Goal: Task Accomplishment & Management: Manage account settings

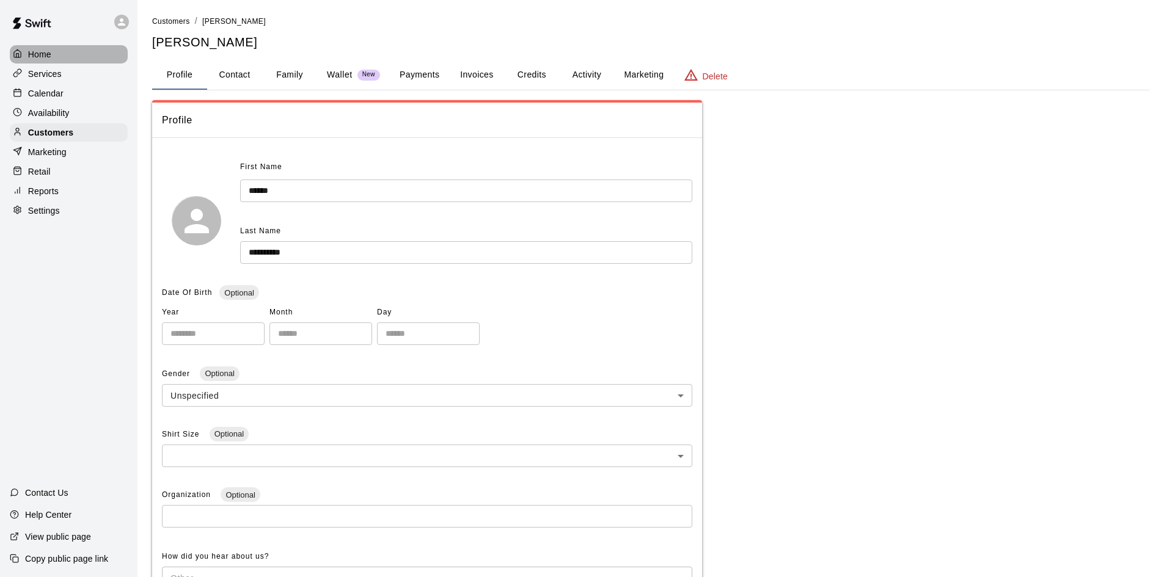
click at [26, 53] on div at bounding box center [20, 55] width 15 height 12
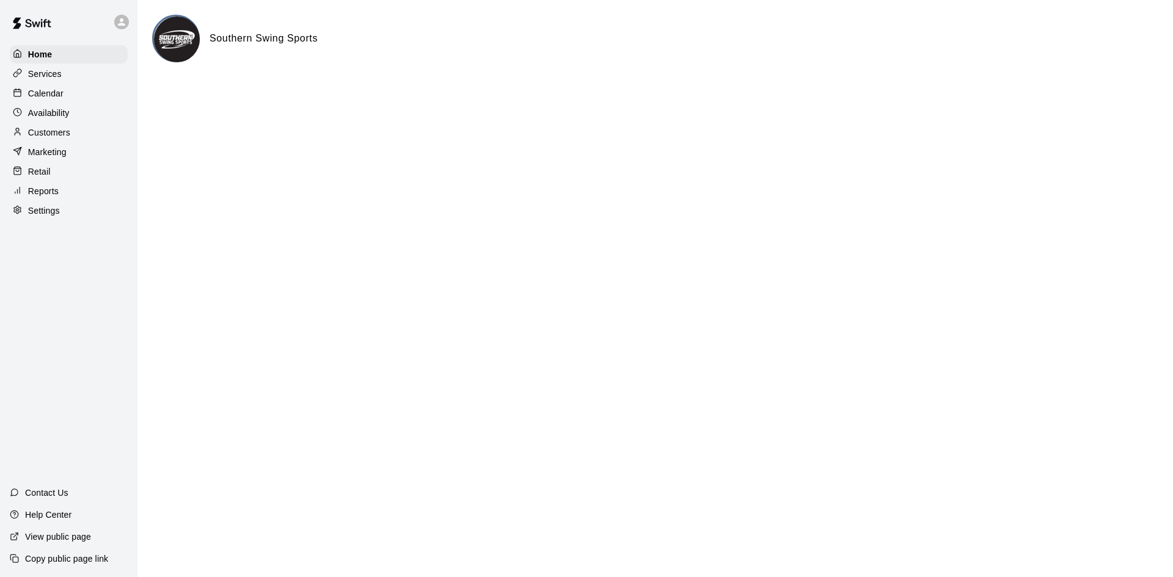
click at [53, 93] on p "Calendar" at bounding box center [45, 93] width 35 height 12
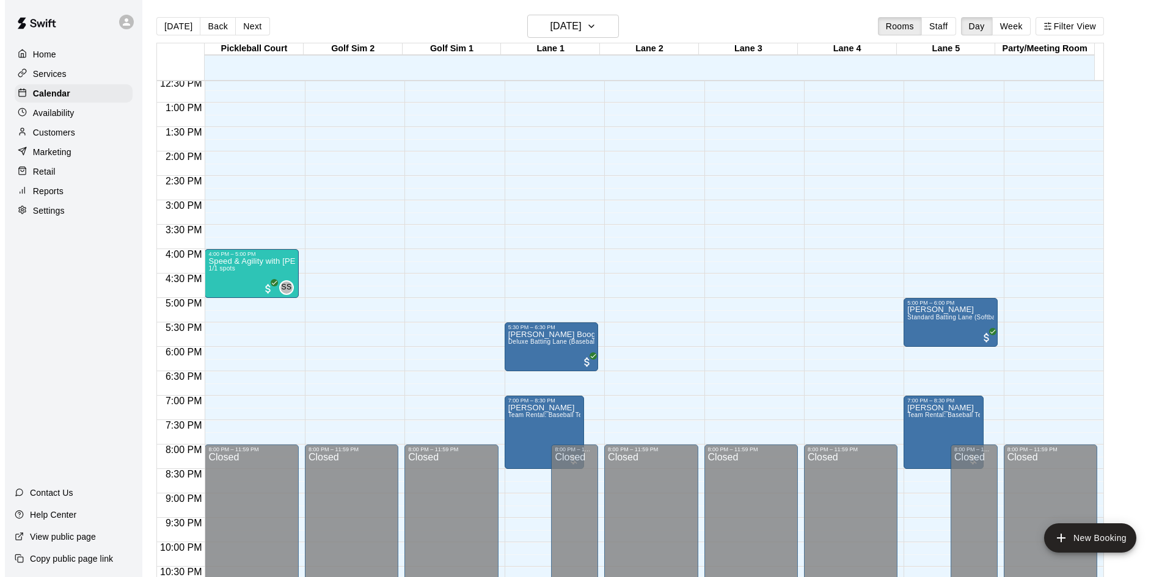
scroll to position [664, 0]
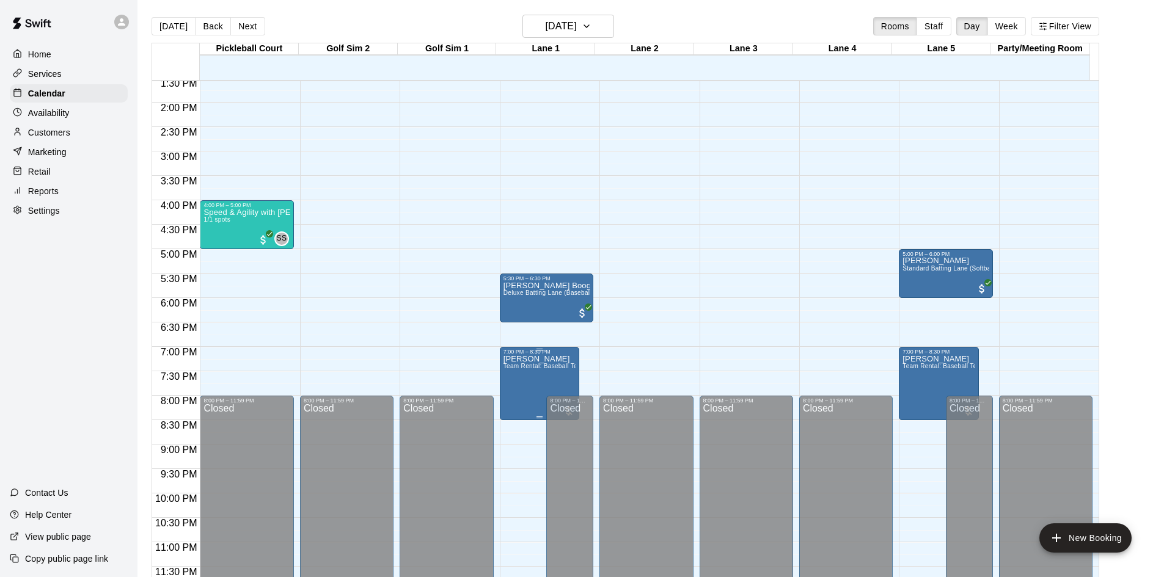
click at [514, 359] on p "[PERSON_NAME]" at bounding box center [539, 359] width 72 height 0
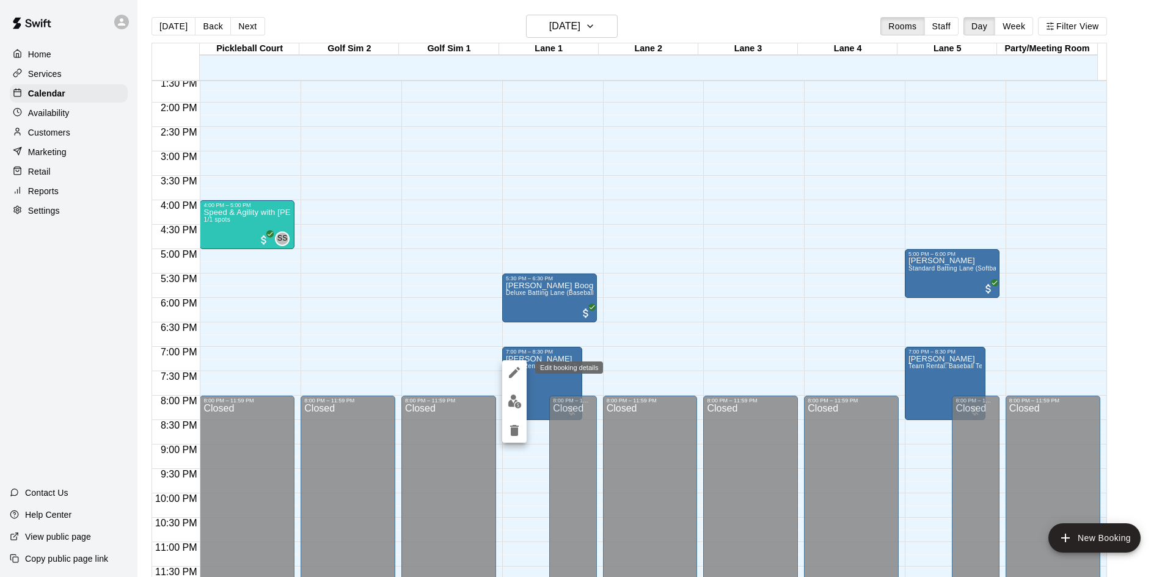
click at [517, 373] on icon "edit" at bounding box center [514, 372] width 15 height 15
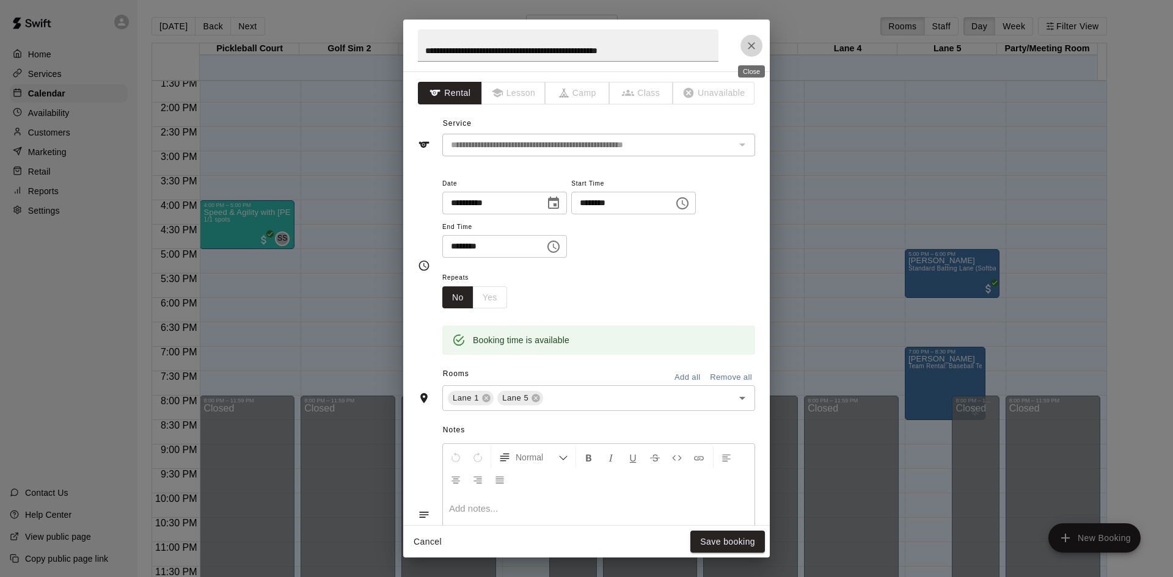
click at [756, 43] on icon "Close" at bounding box center [751, 46] width 12 height 12
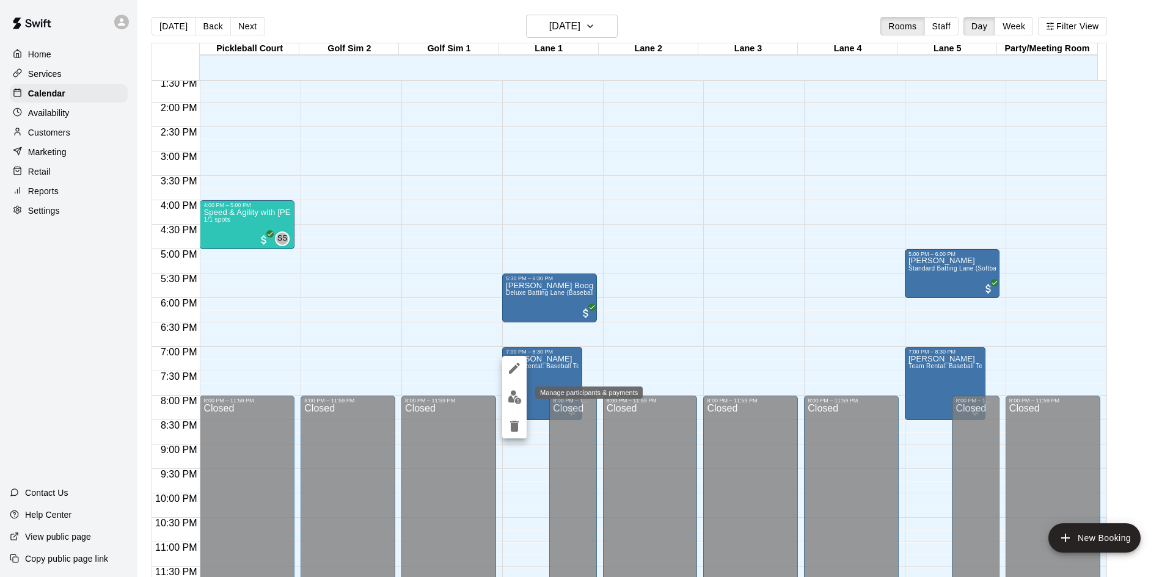
click at [517, 401] on img "edit" at bounding box center [515, 397] width 14 height 14
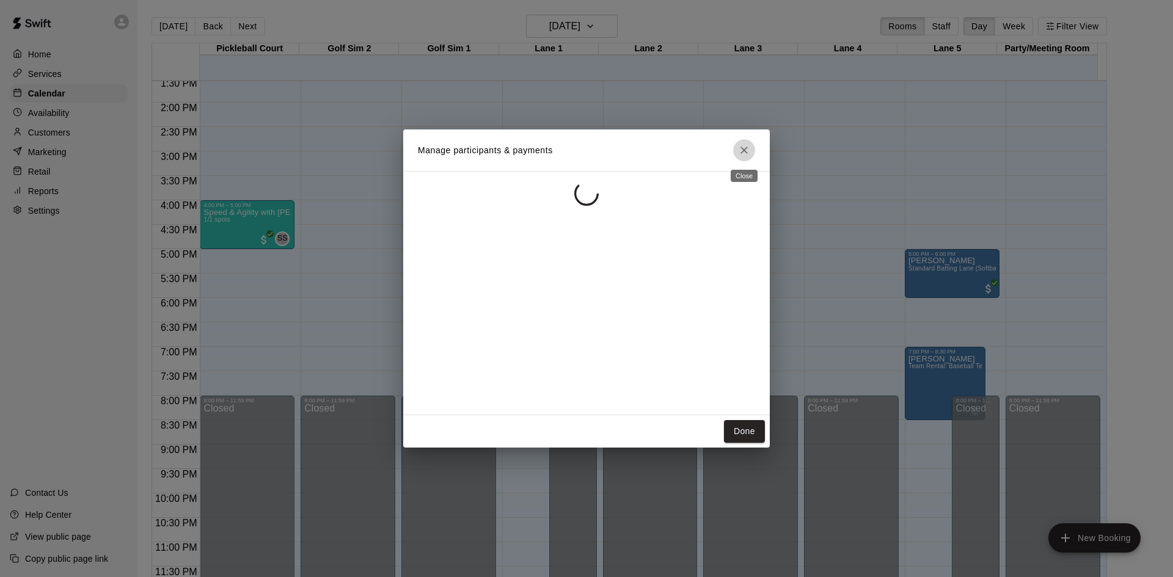
click at [745, 152] on icon "Close" at bounding box center [744, 150] width 12 height 12
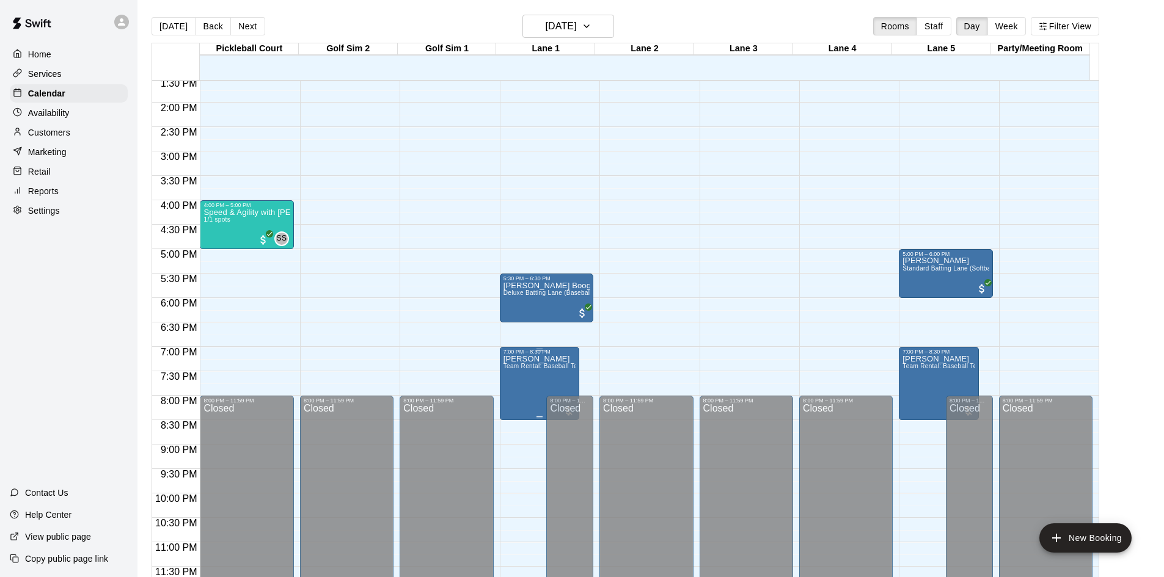
click at [558, 370] on span "Team Rental: Baseball Team Rental 90 Minute (Two Lanes)" at bounding box center [589, 366] width 172 height 7
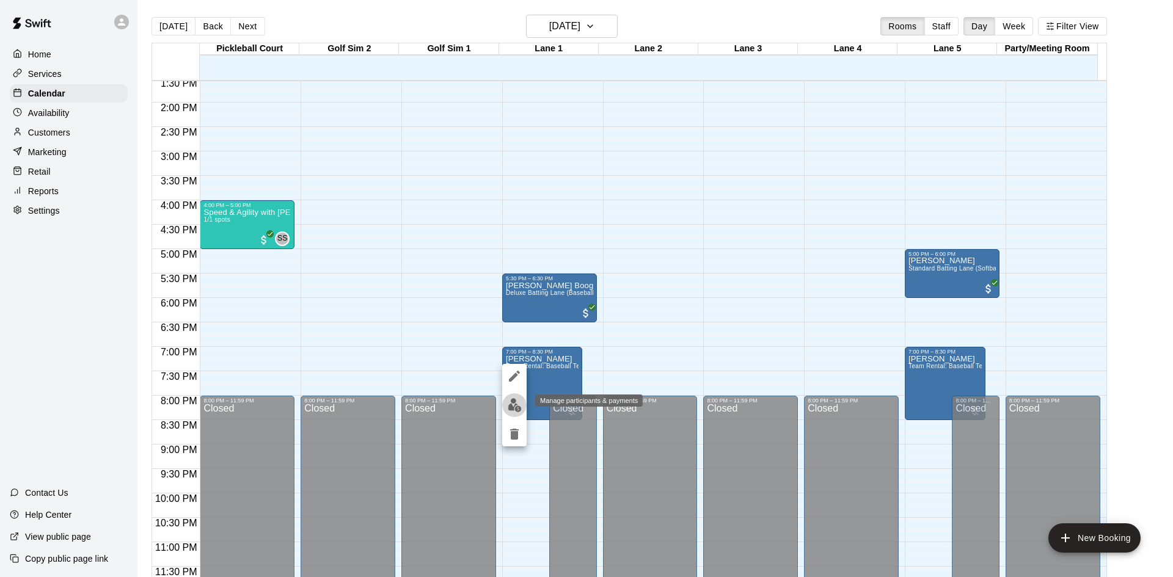
click at [515, 409] on img "edit" at bounding box center [515, 405] width 14 height 14
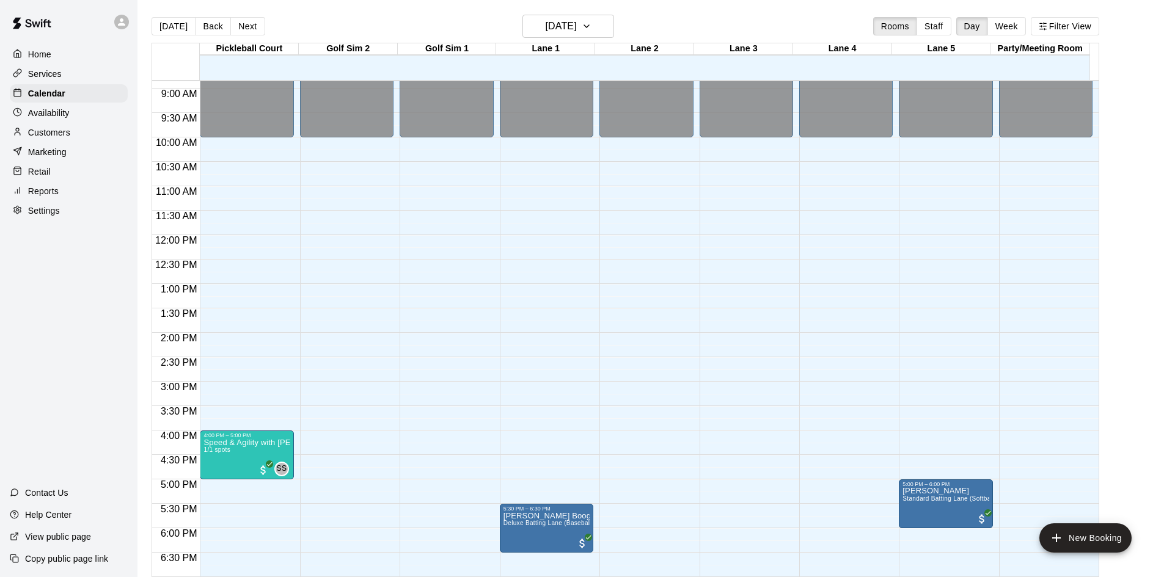
scroll to position [616, 0]
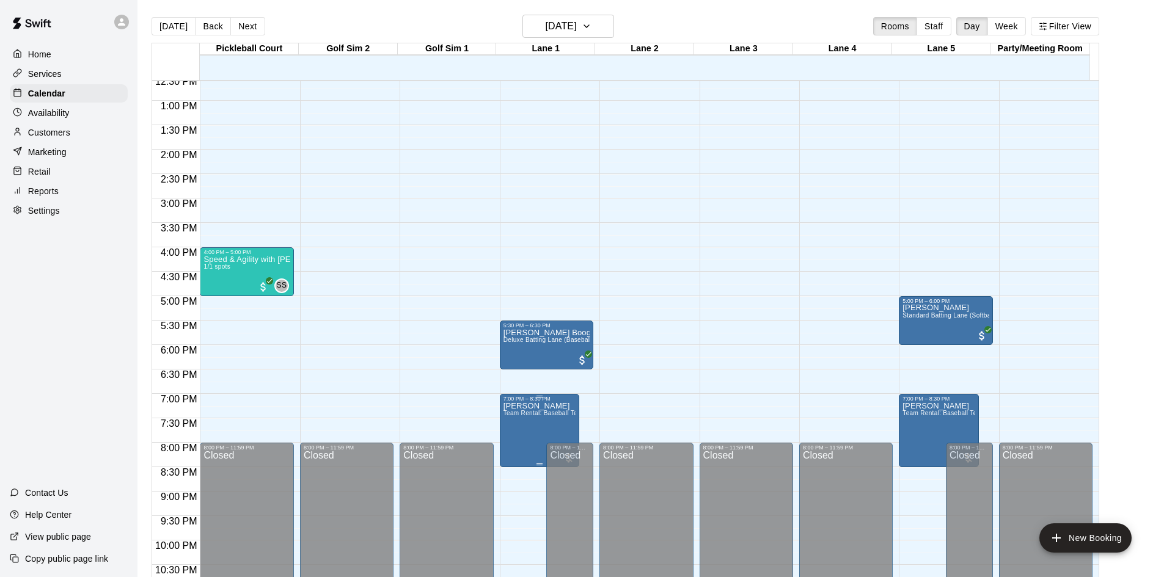
click at [530, 415] on span "Team Rental: Baseball Team Rental 90 Minute (Two Lanes)" at bounding box center [589, 413] width 172 height 7
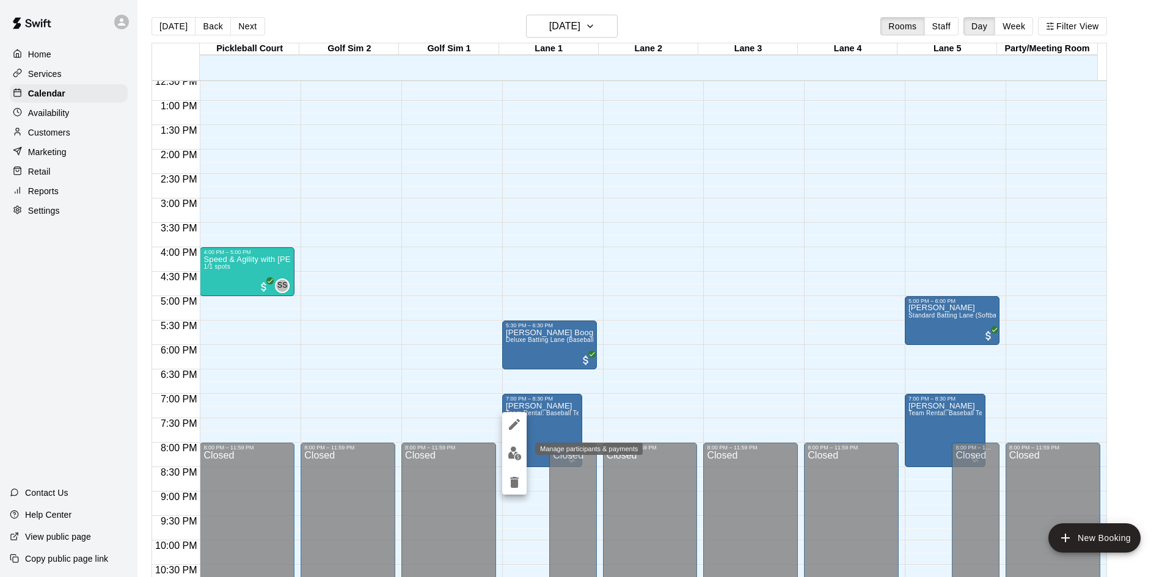
click at [517, 453] on img "edit" at bounding box center [515, 454] width 14 height 14
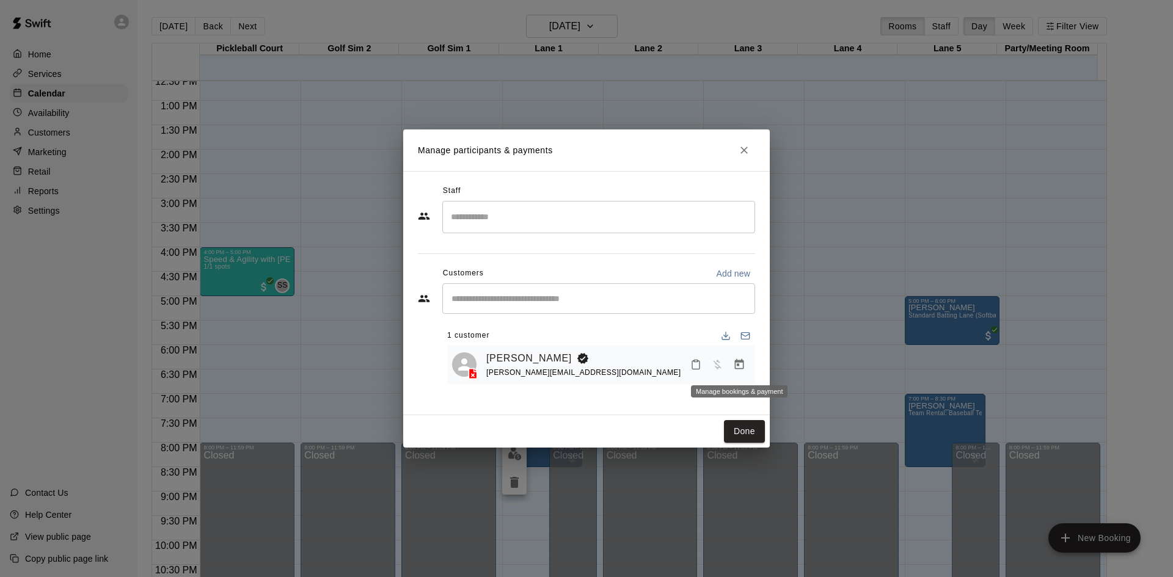
click at [739, 370] on icon "Manage bookings & payment" at bounding box center [739, 364] width 9 height 10
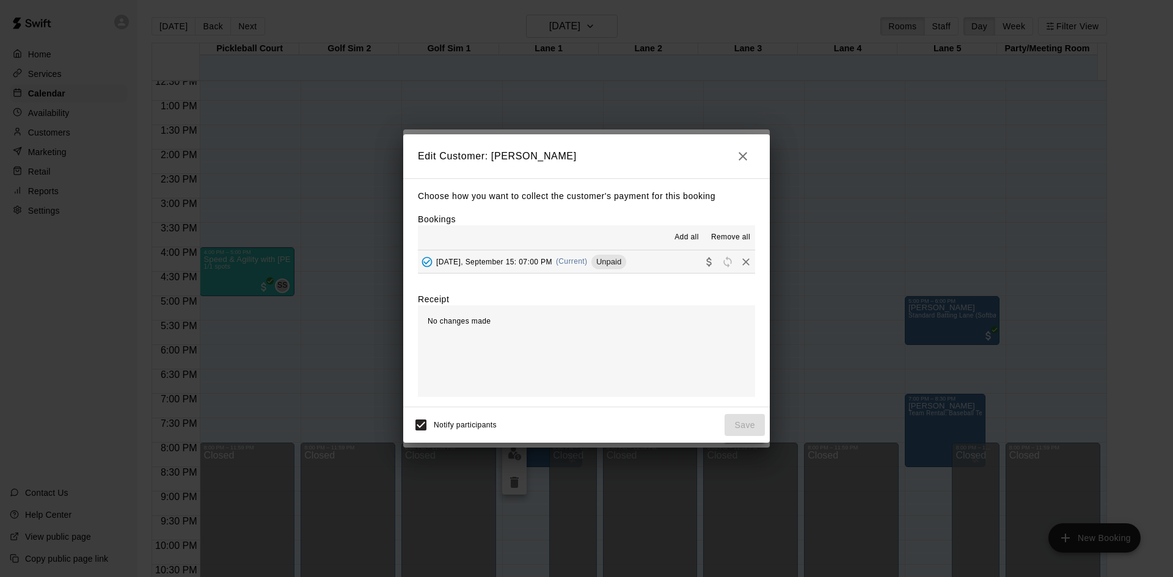
click at [735, 238] on span "Remove all" at bounding box center [730, 238] width 39 height 12
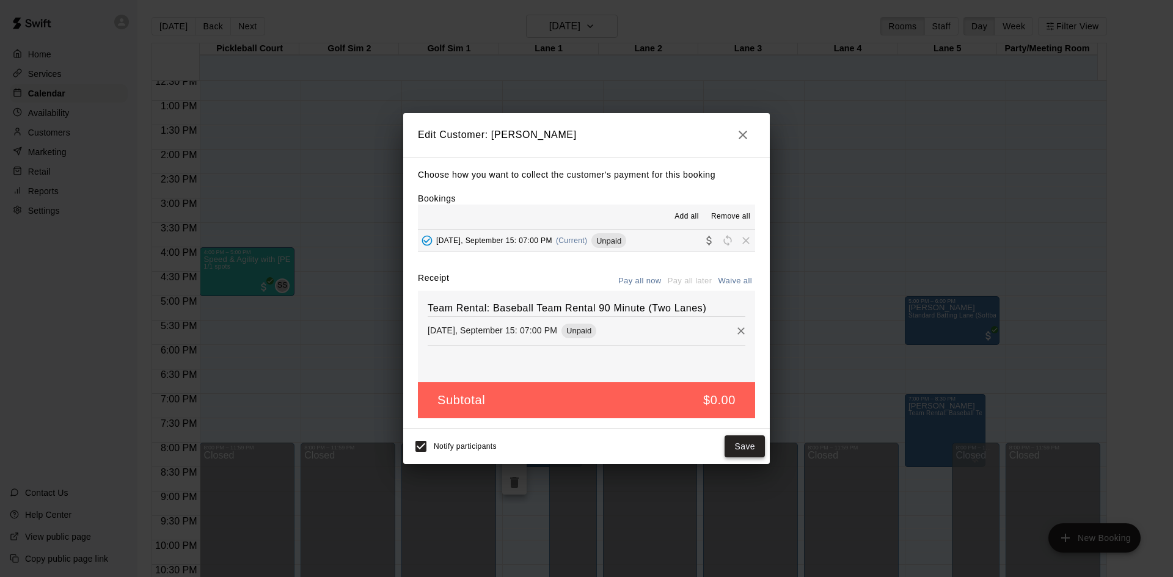
click at [748, 449] on button "Save" at bounding box center [745, 447] width 40 height 23
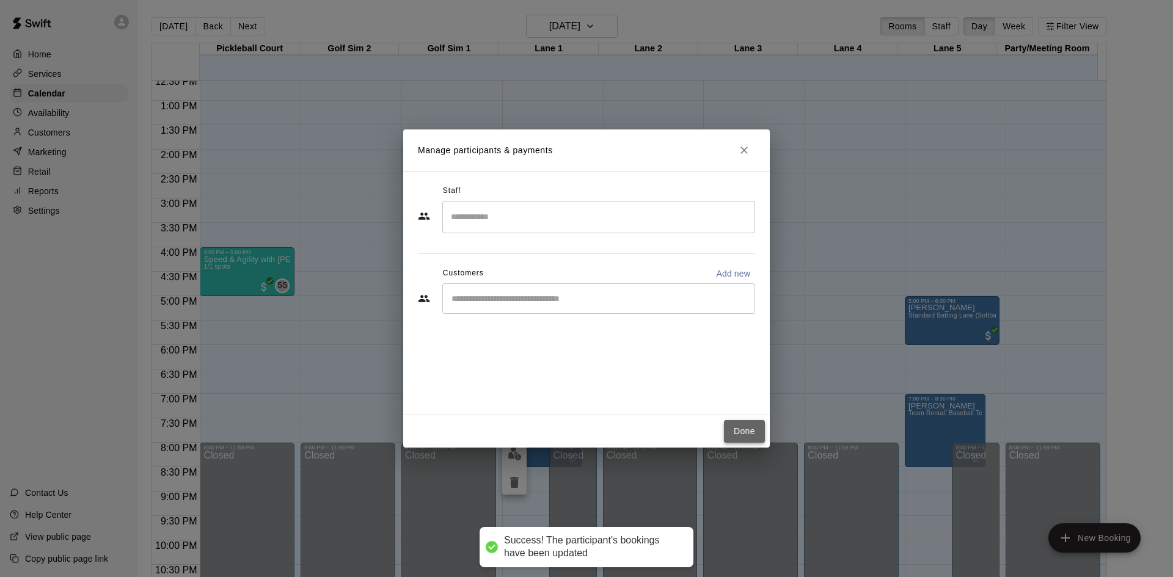
click at [748, 429] on button "Done" at bounding box center [744, 431] width 41 height 23
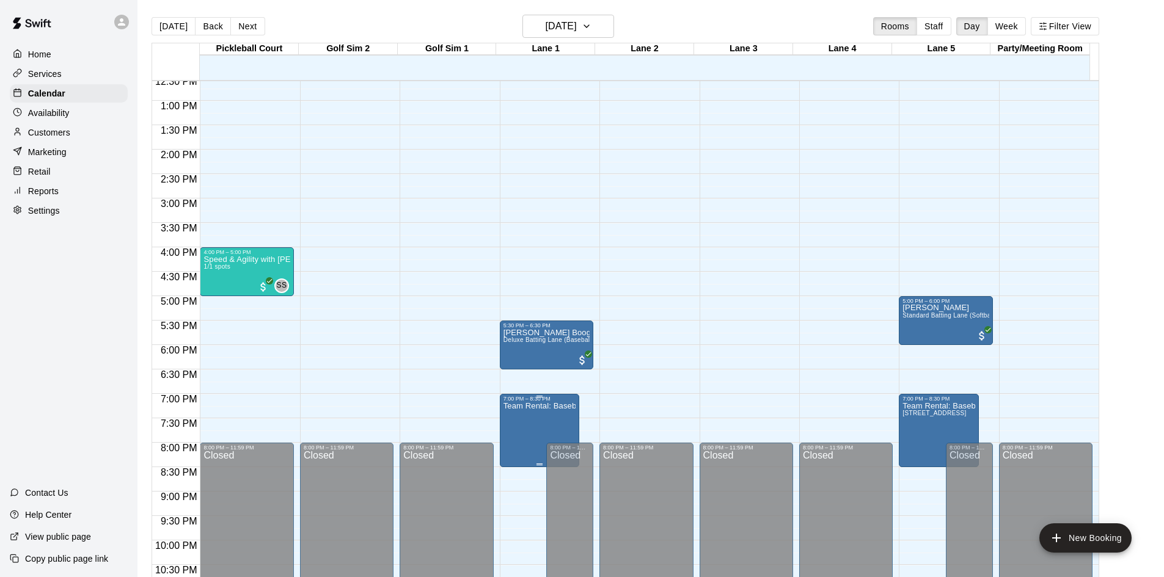
click at [544, 406] on p "Team Rental: Baseball Team Rental 90 Minute (Two Lanes)" at bounding box center [539, 406] width 72 height 0
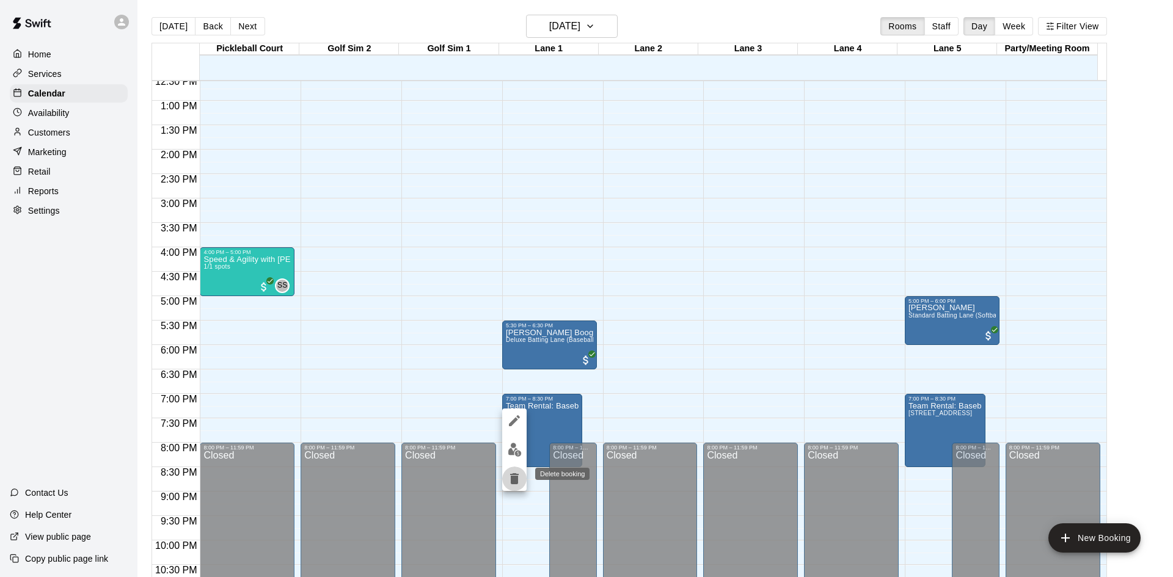
click at [514, 481] on icon "delete" at bounding box center [514, 478] width 9 height 11
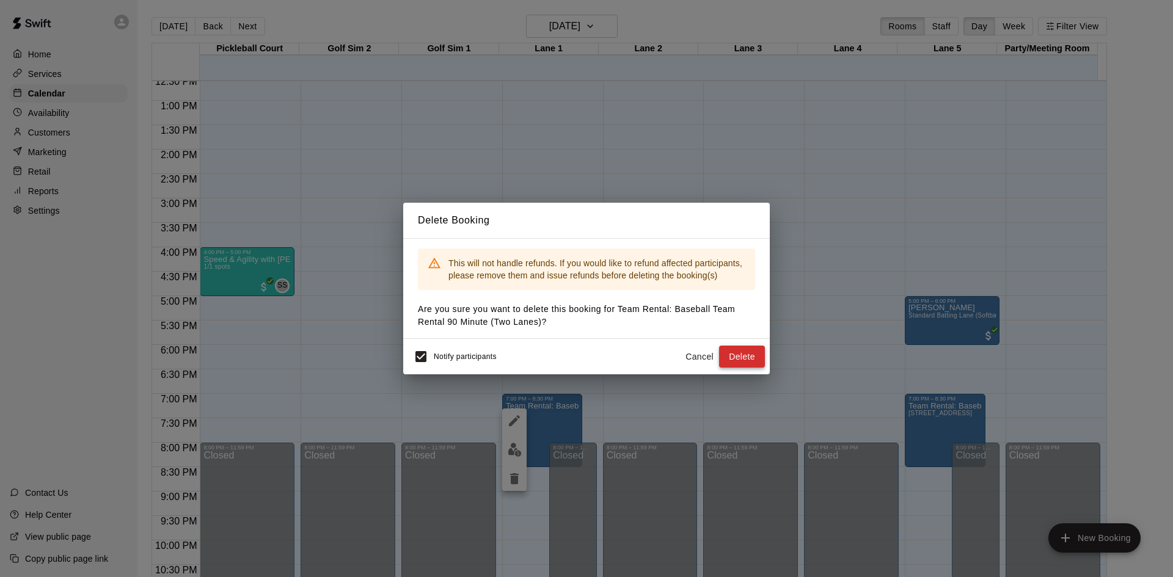
click at [744, 354] on button "Delete" at bounding box center [742, 357] width 46 height 23
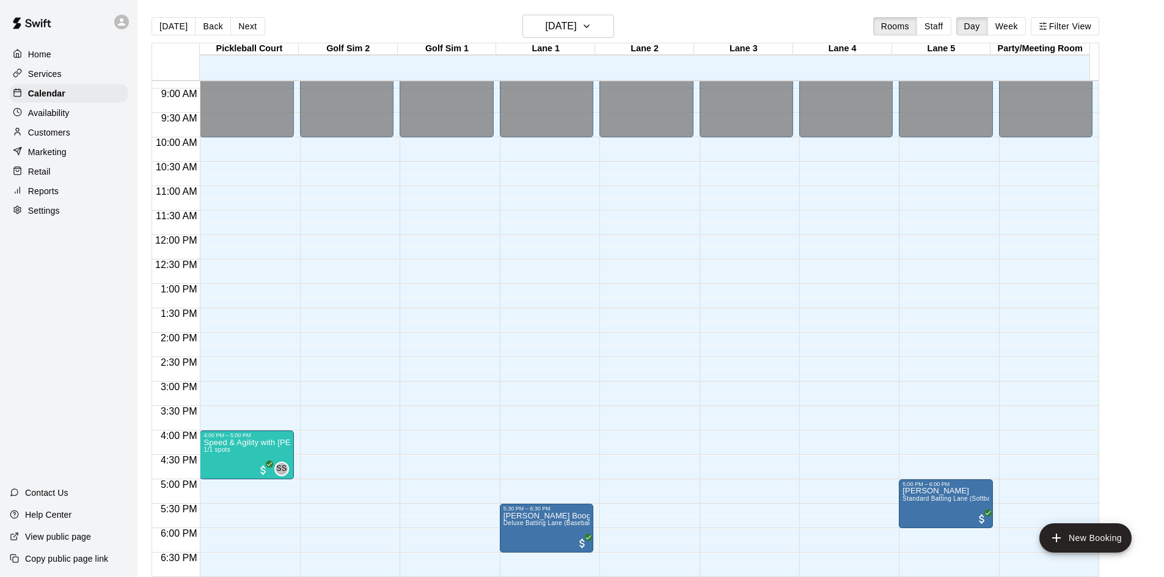
scroll to position [371, 0]
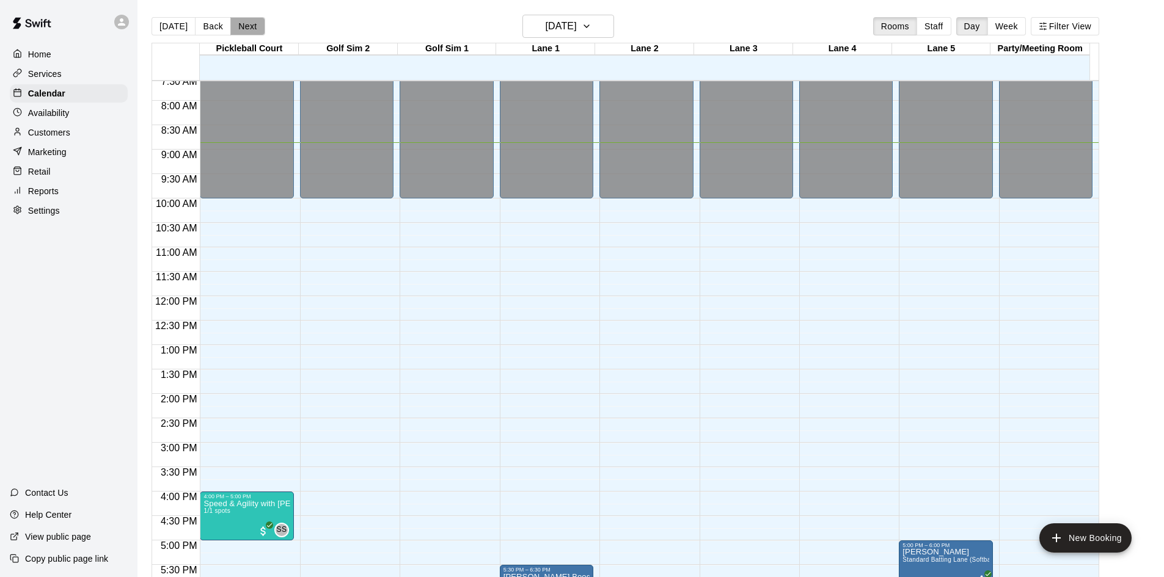
click at [246, 26] on button "Next" at bounding box center [247, 26] width 34 height 18
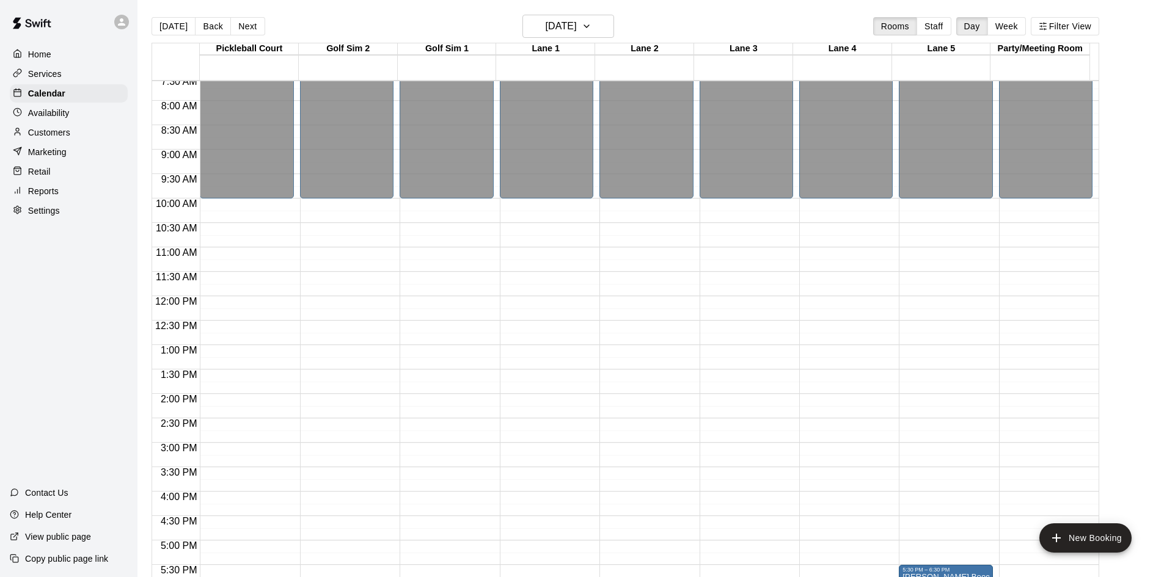
click at [247, 26] on button "Next" at bounding box center [247, 26] width 34 height 18
